Goal: Navigation & Orientation: Find specific page/section

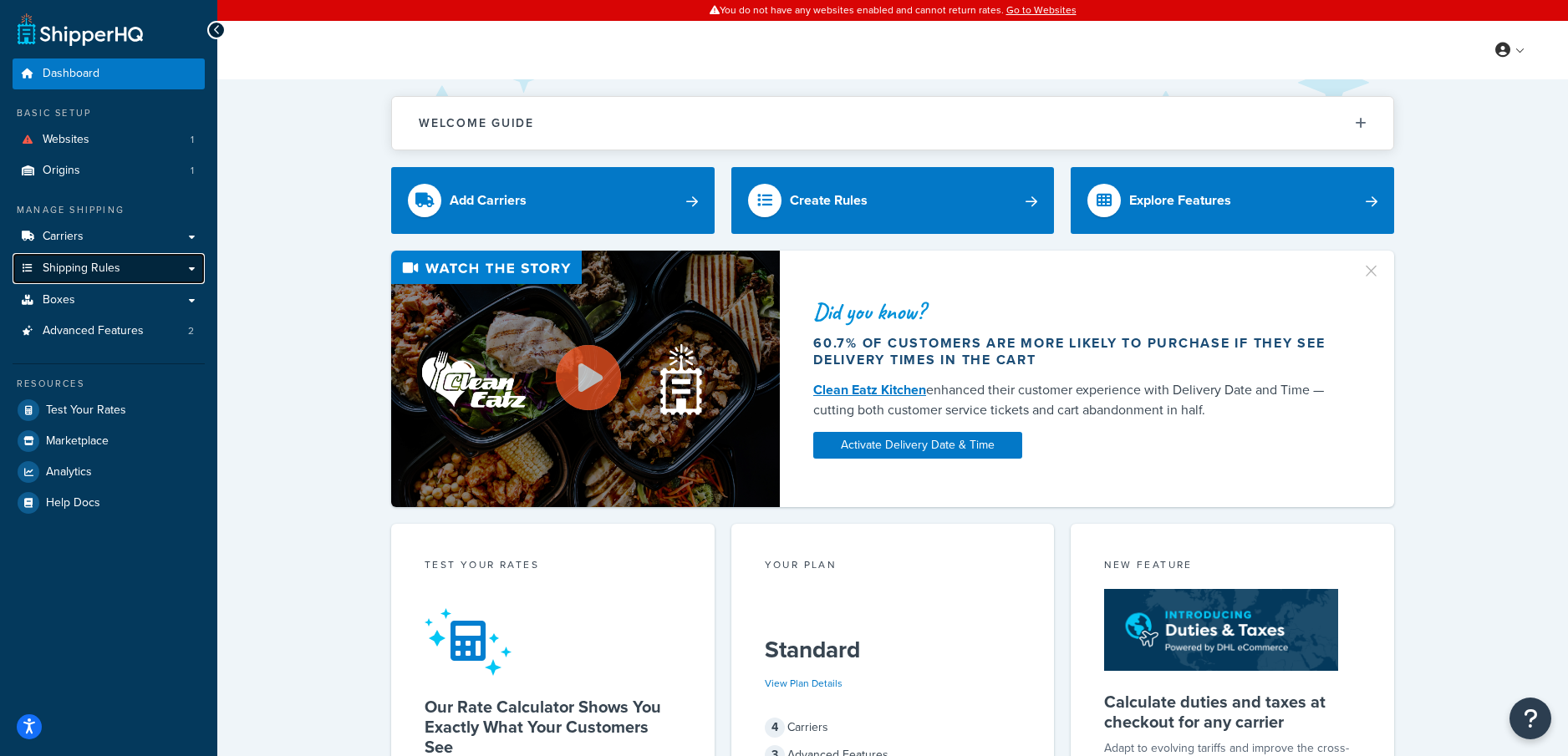
click at [106, 262] on span "Shipping Rules" at bounding box center [81, 268] width 78 height 14
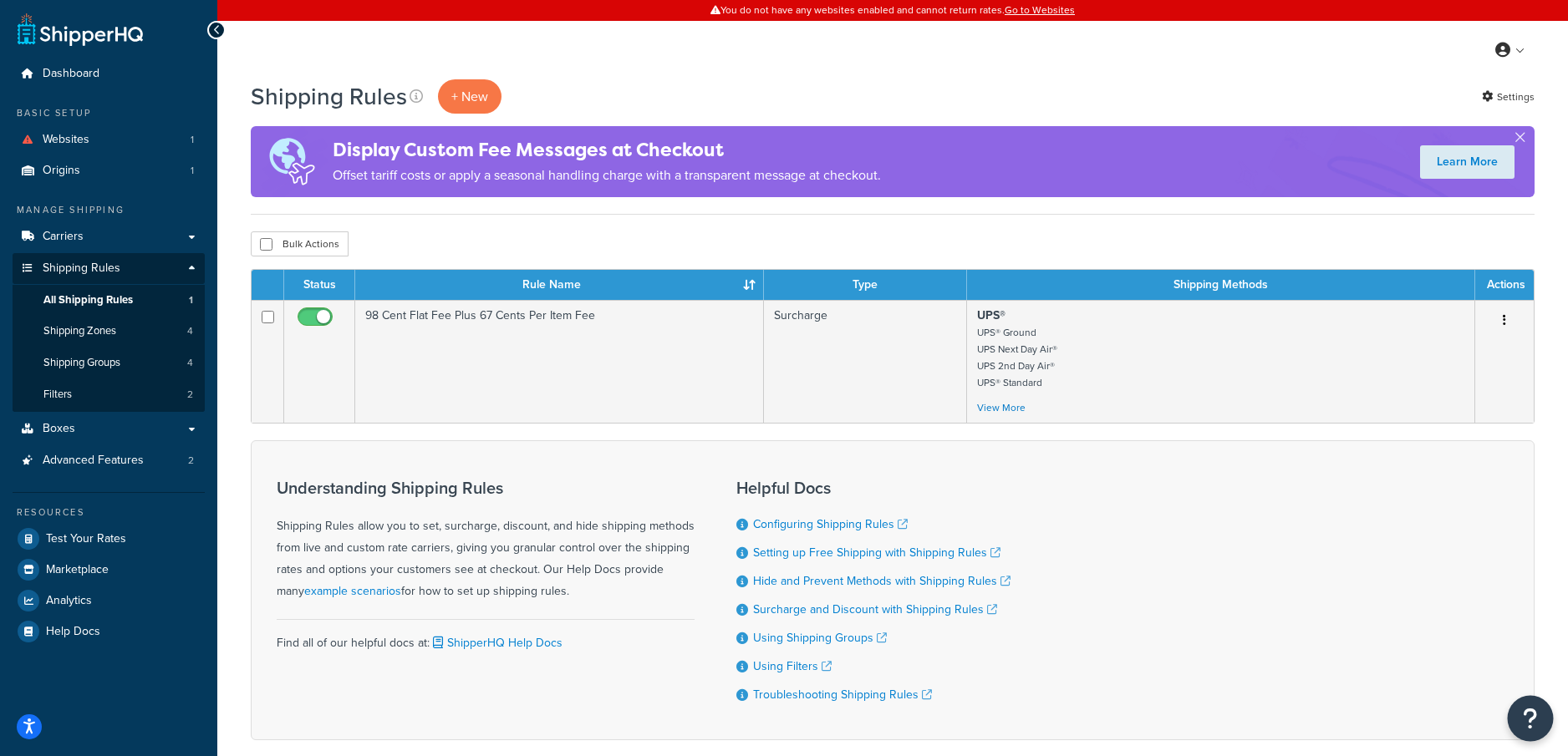
click at [1535, 720] on icon "Open Resource Center" at bounding box center [1530, 718] width 16 height 24
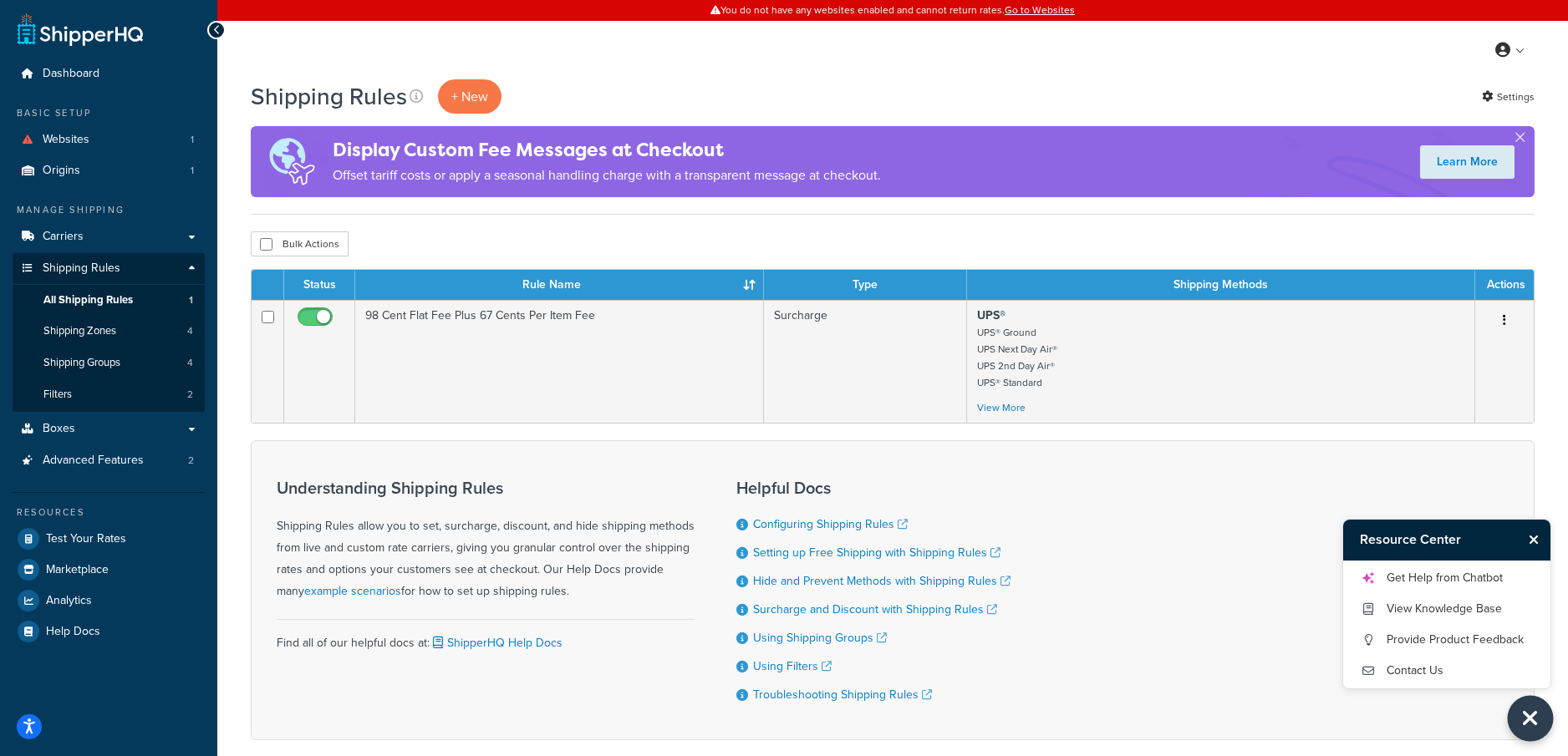
click at [1534, 718] on icon "Close Resource Center" at bounding box center [1530, 718] width 19 height 24
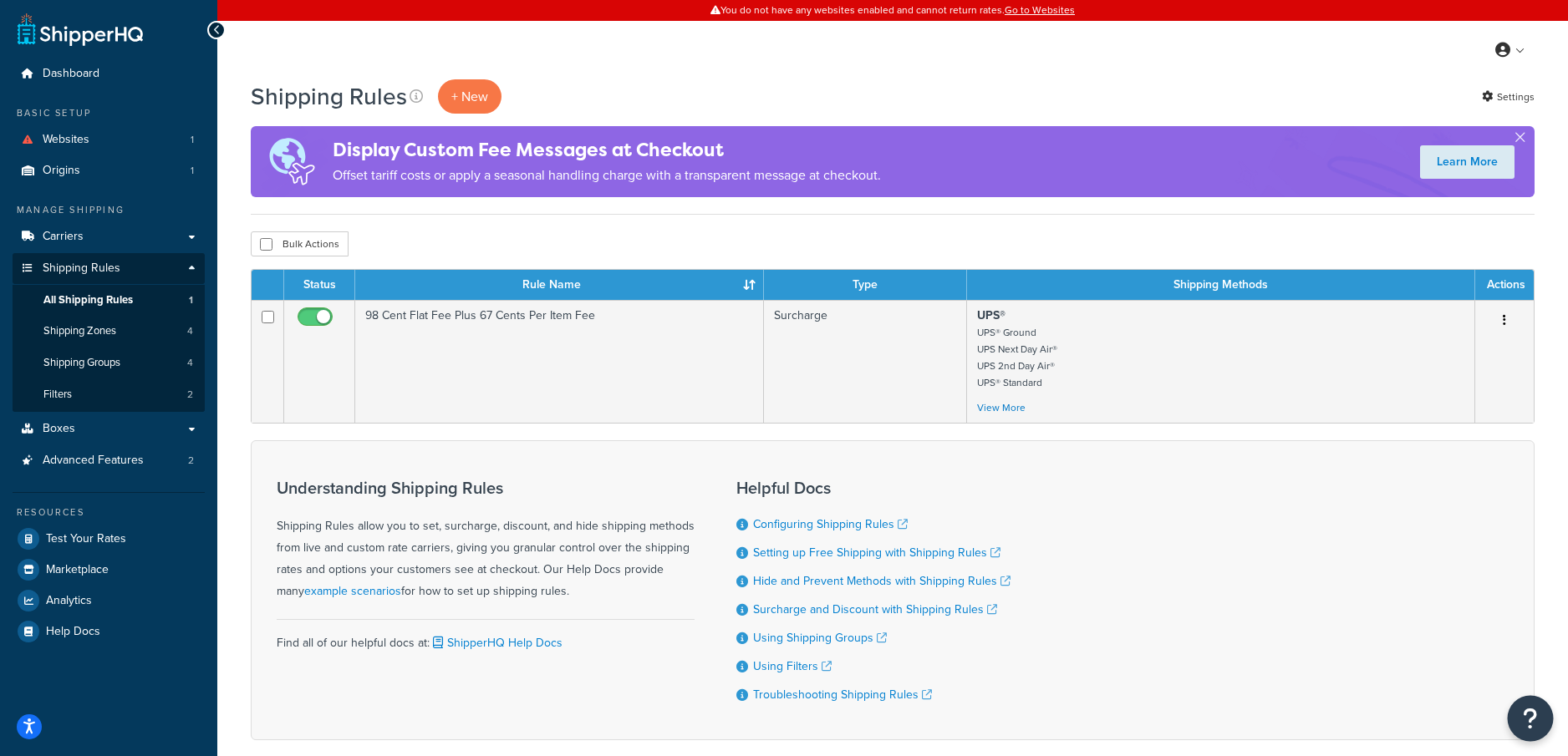
click at [1531, 717] on icon "Open Resource Center" at bounding box center [1530, 718] width 16 height 24
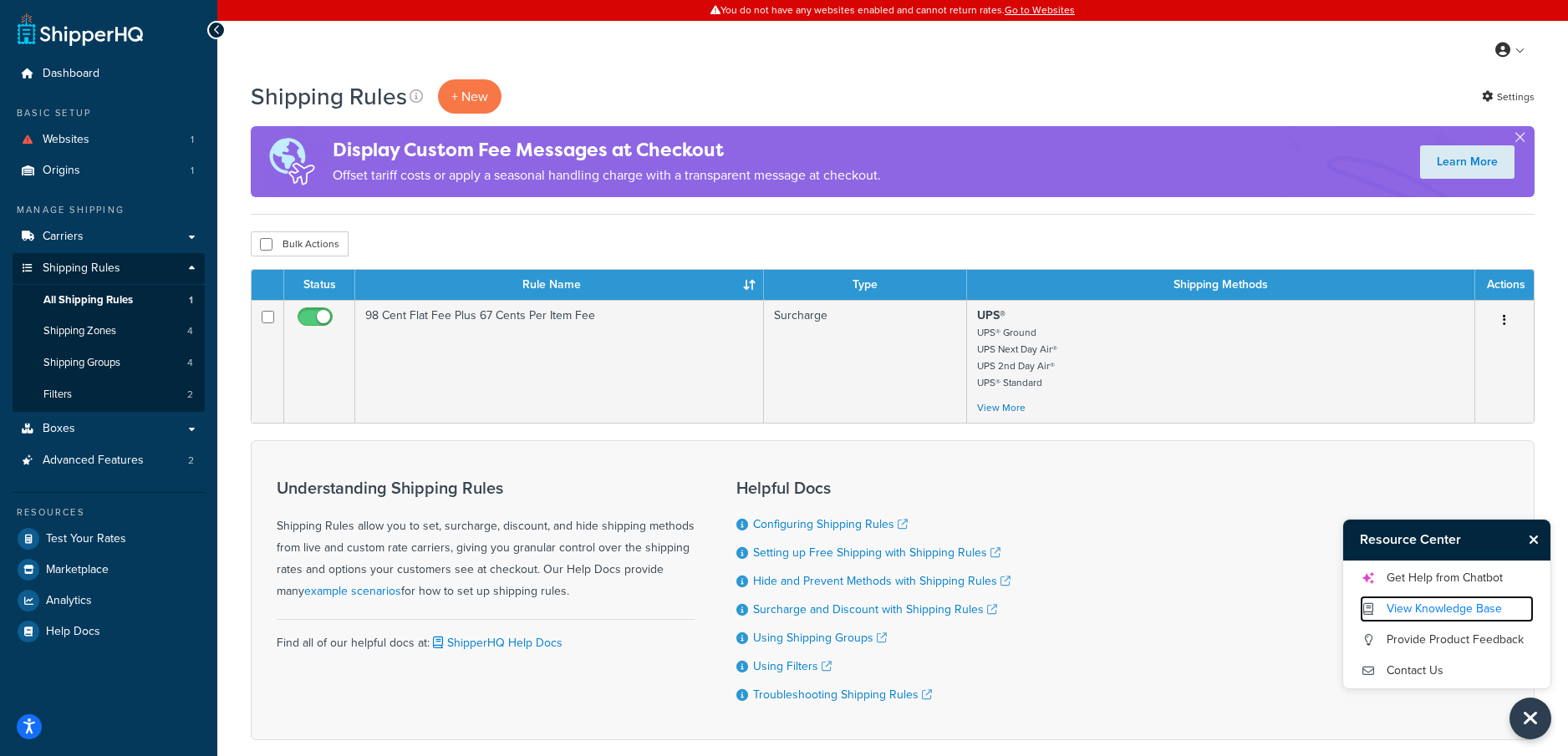
click at [1422, 621] on link "View Knowledge Base" at bounding box center [1447, 609] width 174 height 26
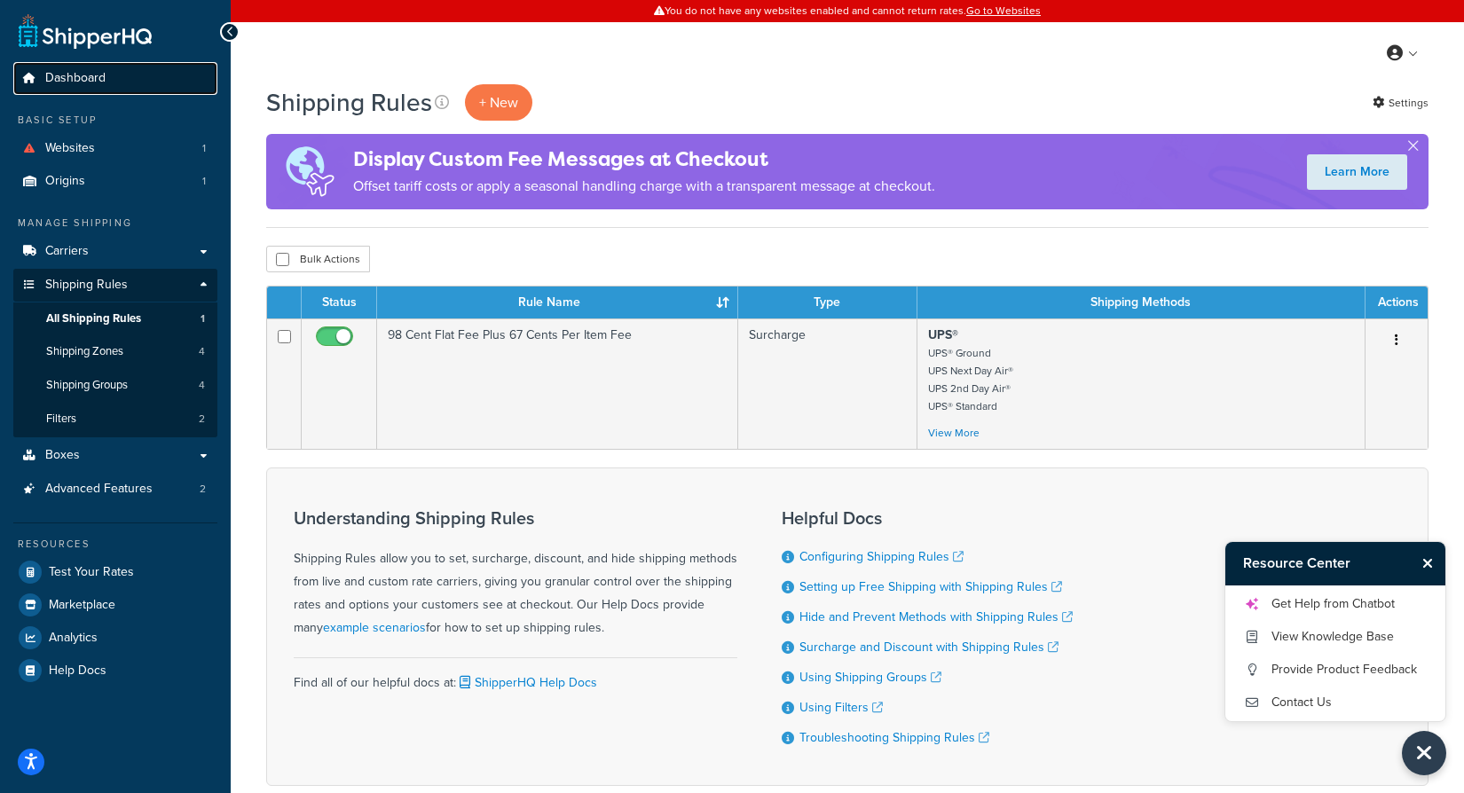
click at [79, 82] on span "Dashboard" at bounding box center [75, 78] width 60 height 15
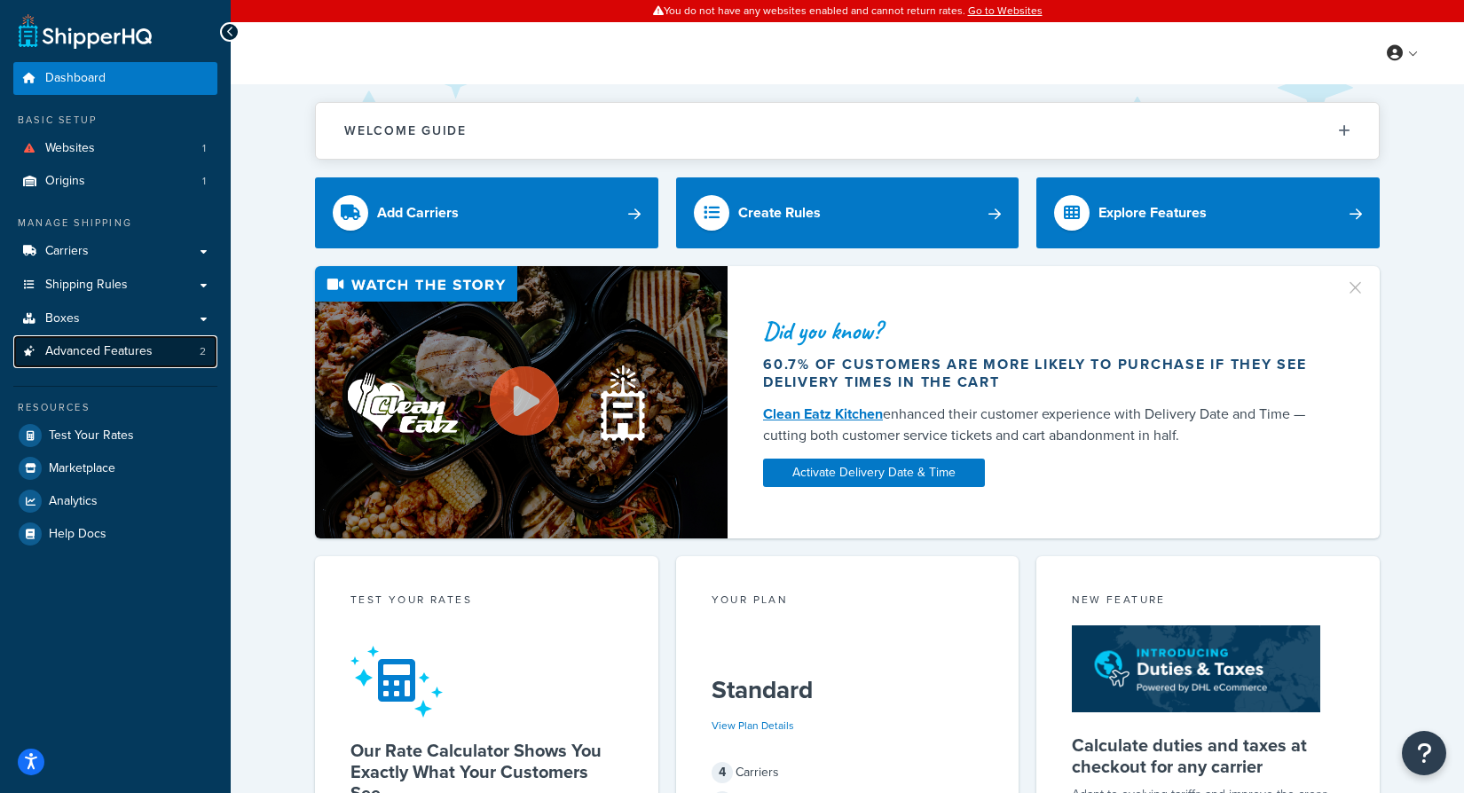
click at [132, 359] on span "Advanced Features" at bounding box center [98, 351] width 107 height 15
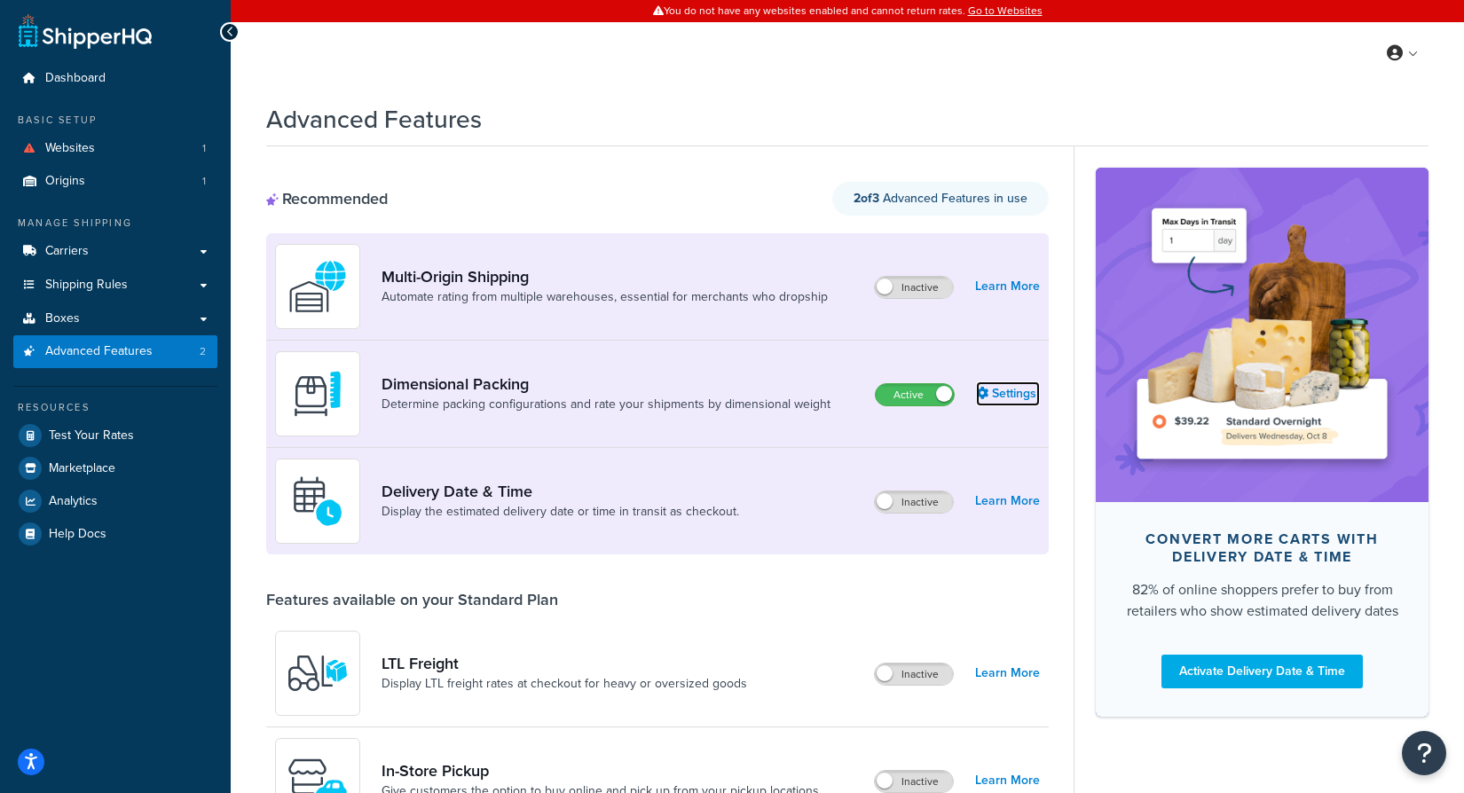
click at [1006, 393] on link "Settings" at bounding box center [1008, 394] width 64 height 25
